Goal: Information Seeking & Learning: Learn about a topic

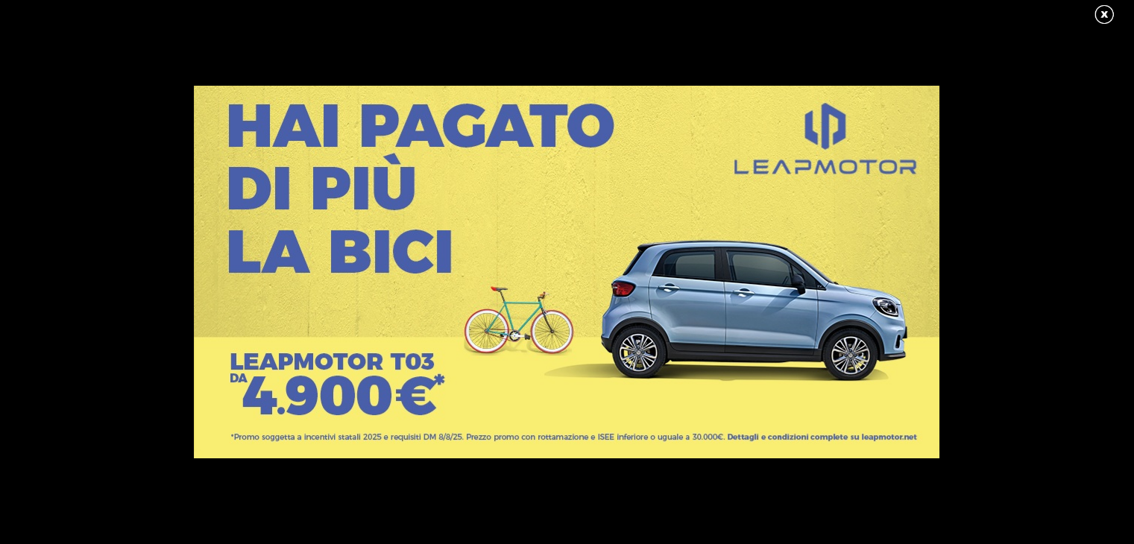
click at [1107, 14] on link at bounding box center [1111, 15] width 37 height 22
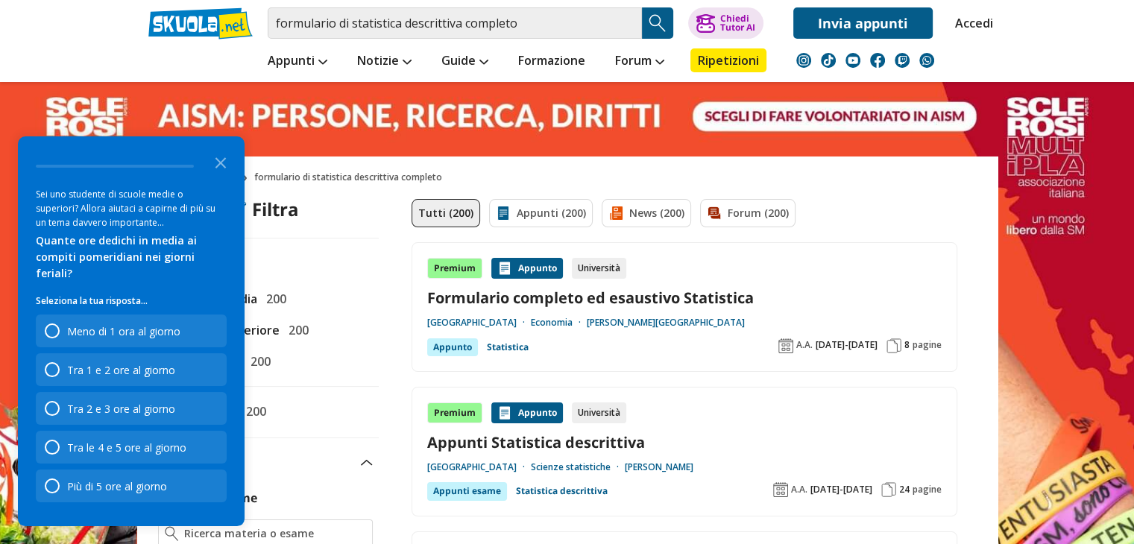
click at [603, 298] on link "Formulario completo ed esaustivo Statistica" at bounding box center [684, 298] width 514 height 20
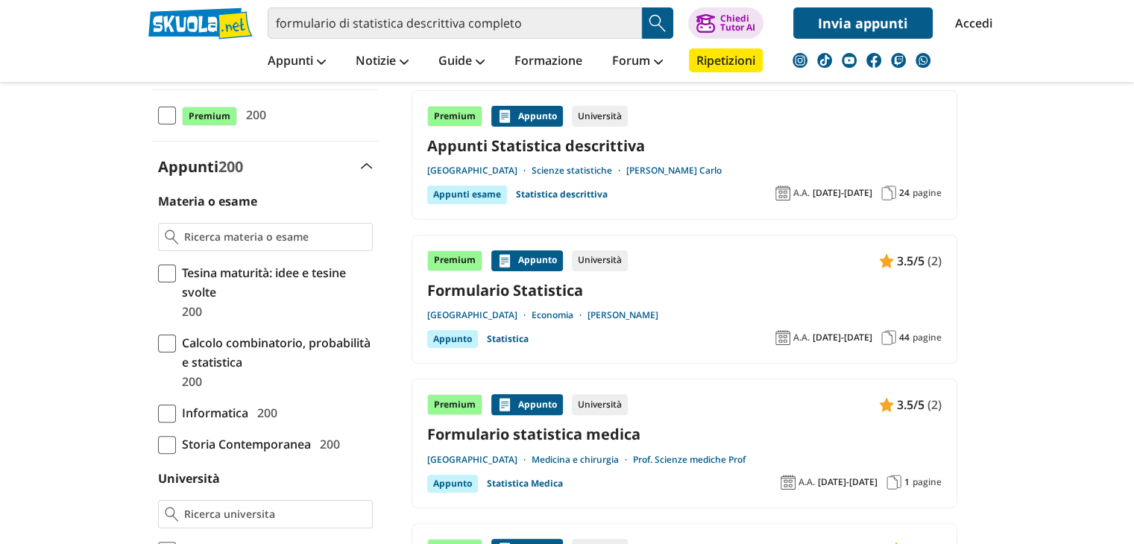
scroll to position [298, 0]
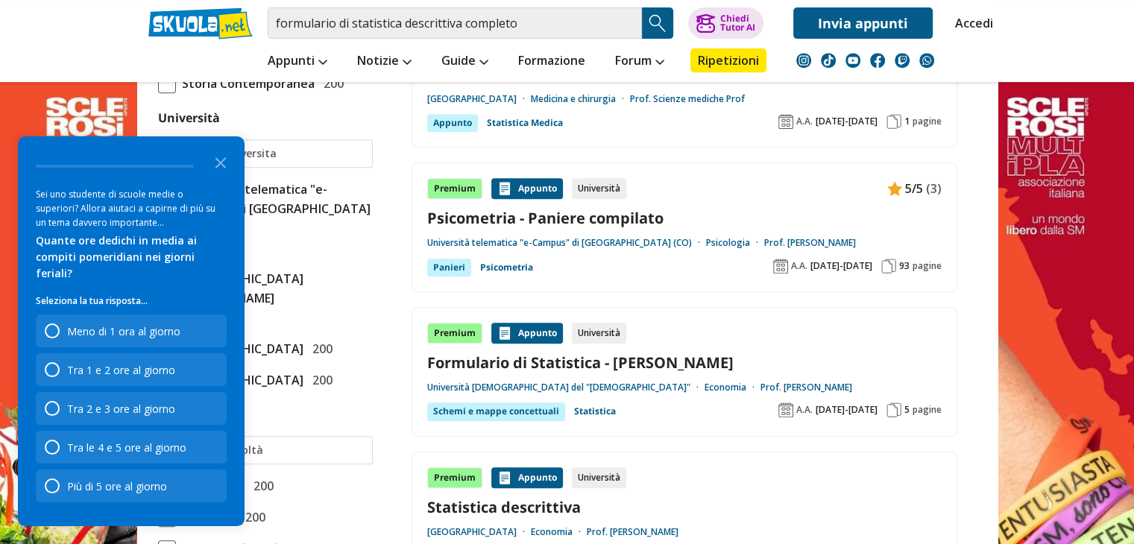
scroll to position [746, 0]
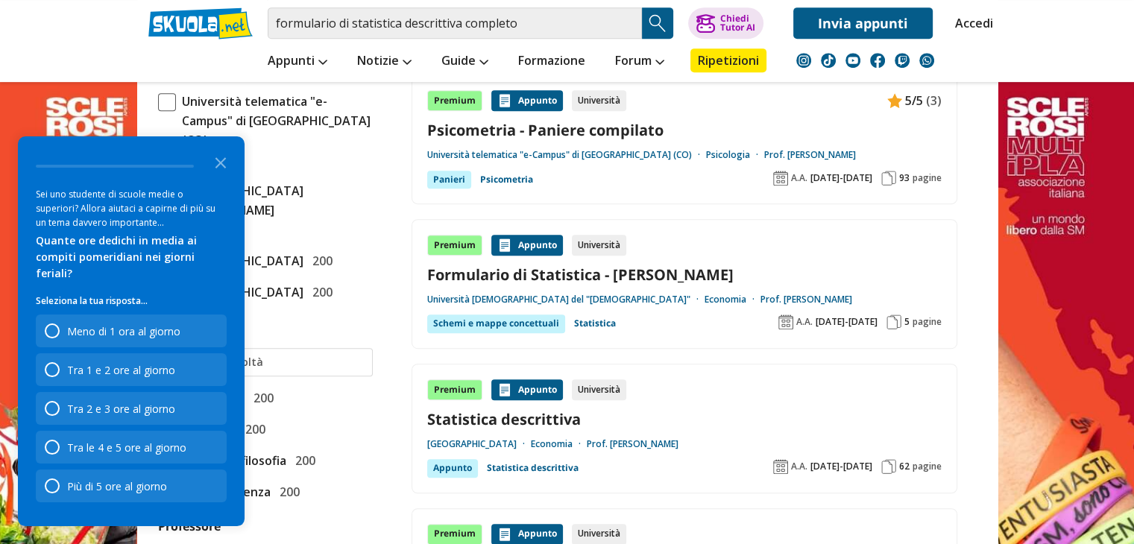
click at [647, 278] on link "Formulario di Statistica - [PERSON_NAME]" at bounding box center [684, 275] width 514 height 20
